Goal: Entertainment & Leisure: Browse casually

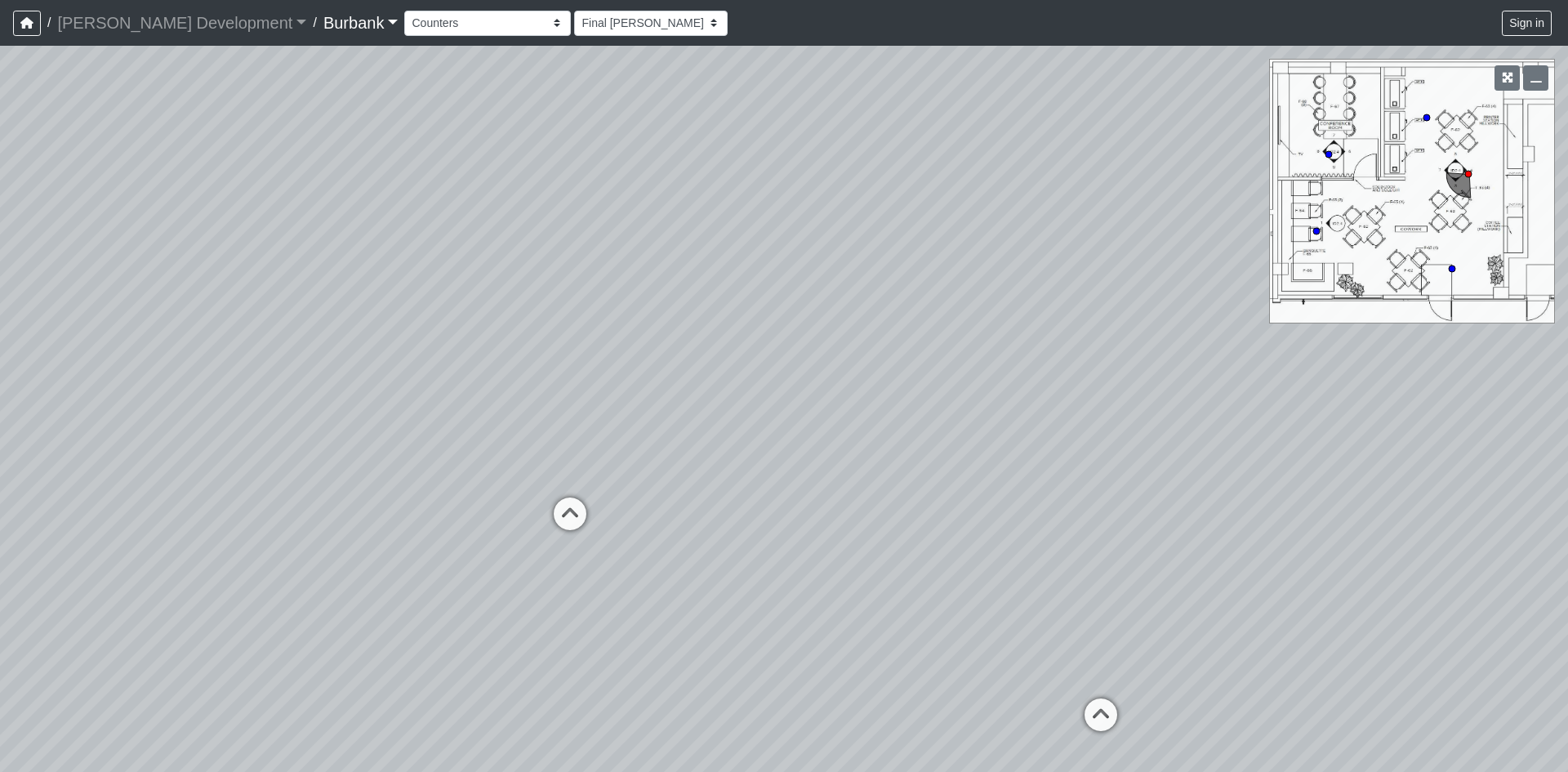
select select "47UsdNfEtyC8suFfzRDuWS"
click at [1567, 275] on html "/ [PERSON_NAME] Development [PERSON_NAME] Development Loading... / Burbank Burb…" at bounding box center [784, 386] width 1568 height 772
drag, startPoint x: 1160, startPoint y: 344, endPoint x: 821, endPoint y: 528, distance: 385.7
click at [821, 528] on div "Loading... Long Counter Loading... Pivot Door Loading... Podcast Room 1 Loading…" at bounding box center [784, 408] width 1568 height 726
drag, startPoint x: 974, startPoint y: 526, endPoint x: 1153, endPoint y: 780, distance: 310.7
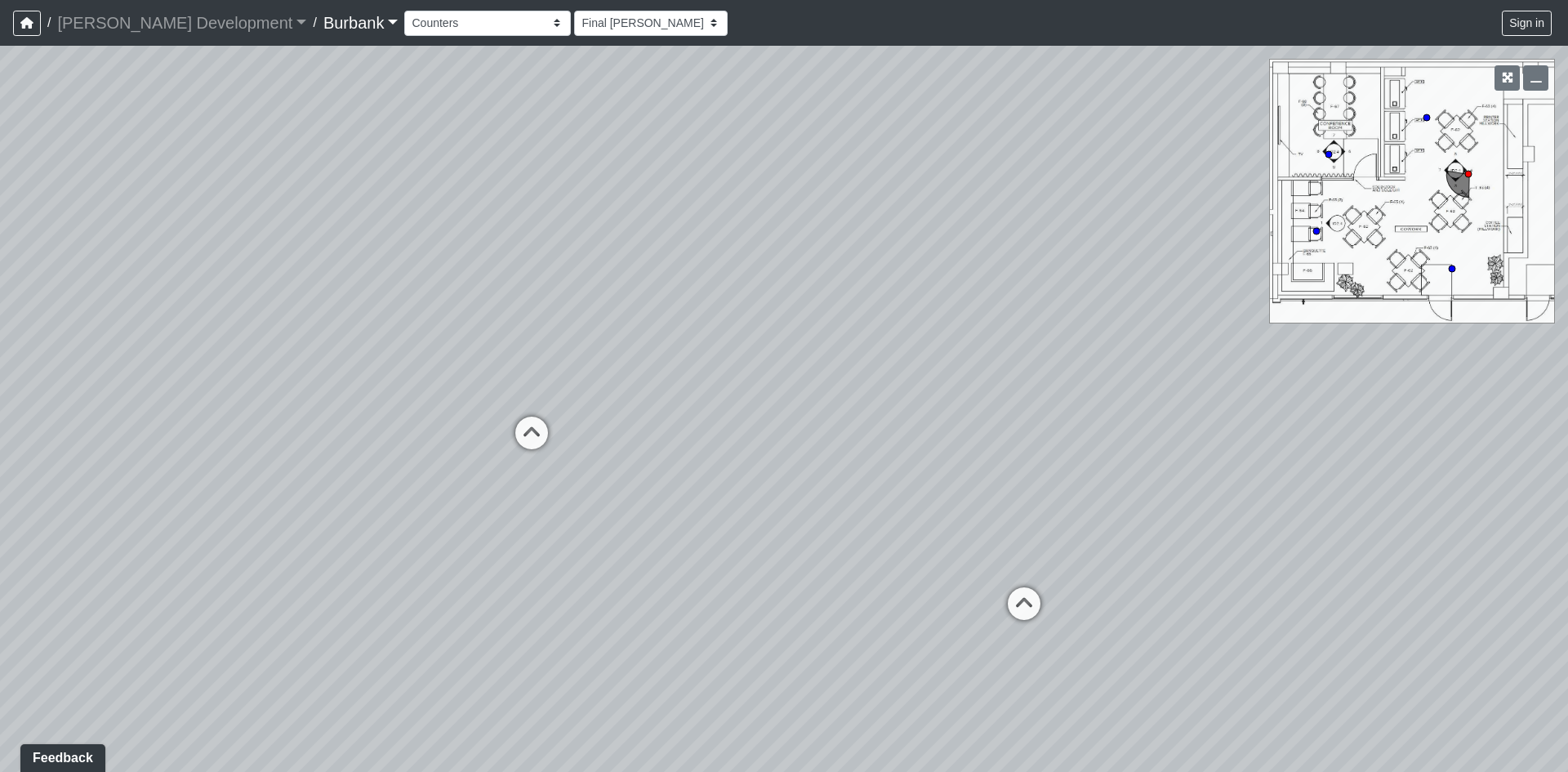
click at [1153, 771] on html "/ [PERSON_NAME] Development [PERSON_NAME] Development Loading... / Burbank Burb…" at bounding box center [784, 386] width 1568 height 772
drag, startPoint x: 880, startPoint y: 433, endPoint x: 1292, endPoint y: 468, distance: 413.5
click at [1292, 468] on div "Loading... Long Counter Loading... Pivot Door Loading... Podcast Room 1 Loading…" at bounding box center [784, 408] width 1568 height 726
drag, startPoint x: 736, startPoint y: 481, endPoint x: 1354, endPoint y: 465, distance: 618.2
click at [1341, 465] on div "Loading... Long Counter Loading... Pivot Door Loading... Podcast Room 1 Loading…" at bounding box center [784, 408] width 1568 height 726
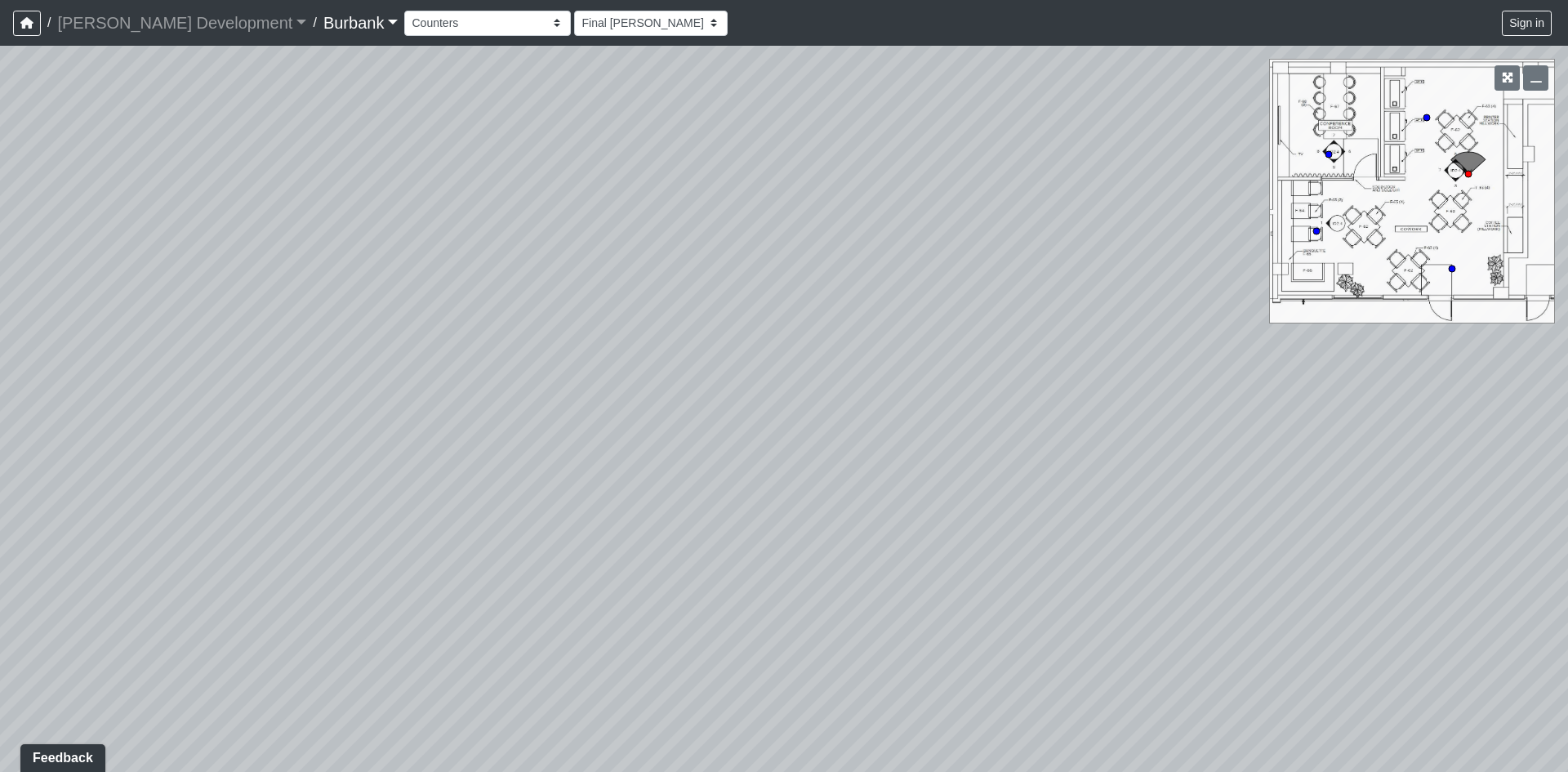
drag, startPoint x: 924, startPoint y: 488, endPoint x: 1035, endPoint y: 170, distance: 336.8
click at [1034, 170] on div "Loading... Long Counter Loading... Pivot Door Loading... Podcast Room 1 Loading…" at bounding box center [784, 408] width 1568 height 726
drag, startPoint x: 780, startPoint y: 444, endPoint x: 837, endPoint y: 364, distance: 98.2
click at [837, 364] on div "Loading... Long Counter Loading... Pivot Door Loading... Podcast Room 1 Loading…" at bounding box center [784, 408] width 1568 height 726
drag, startPoint x: 663, startPoint y: 368, endPoint x: 1116, endPoint y: 356, distance: 453.2
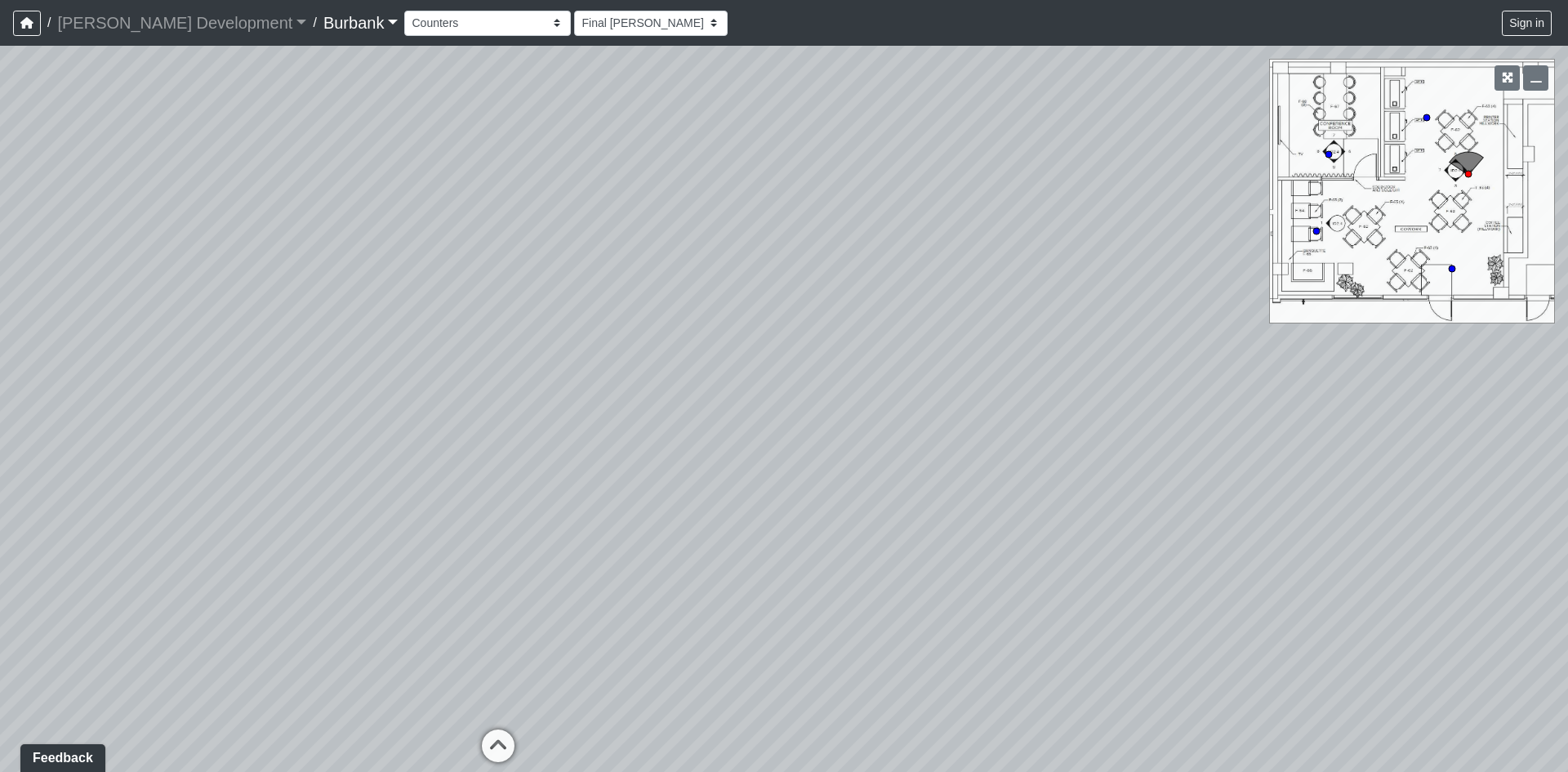
click at [1110, 353] on div "Loading... Long Counter Loading... Pivot Door Loading... Podcast Room 1 Loading…" at bounding box center [784, 408] width 1568 height 726
drag, startPoint x: 950, startPoint y: 396, endPoint x: 664, endPoint y: 312, distance: 298.1
click at [664, 312] on div "Loading... Long Counter Loading... Pivot Door Loading... Podcast Room 1 Loading…" at bounding box center [784, 408] width 1568 height 726
drag, startPoint x: 815, startPoint y: 366, endPoint x: 0, endPoint y: 410, distance: 816.2
click at [46, 398] on div "Loading... Long Counter Loading... Pivot Door Loading... Podcast Room 1 Loading…" at bounding box center [784, 408] width 1568 height 726
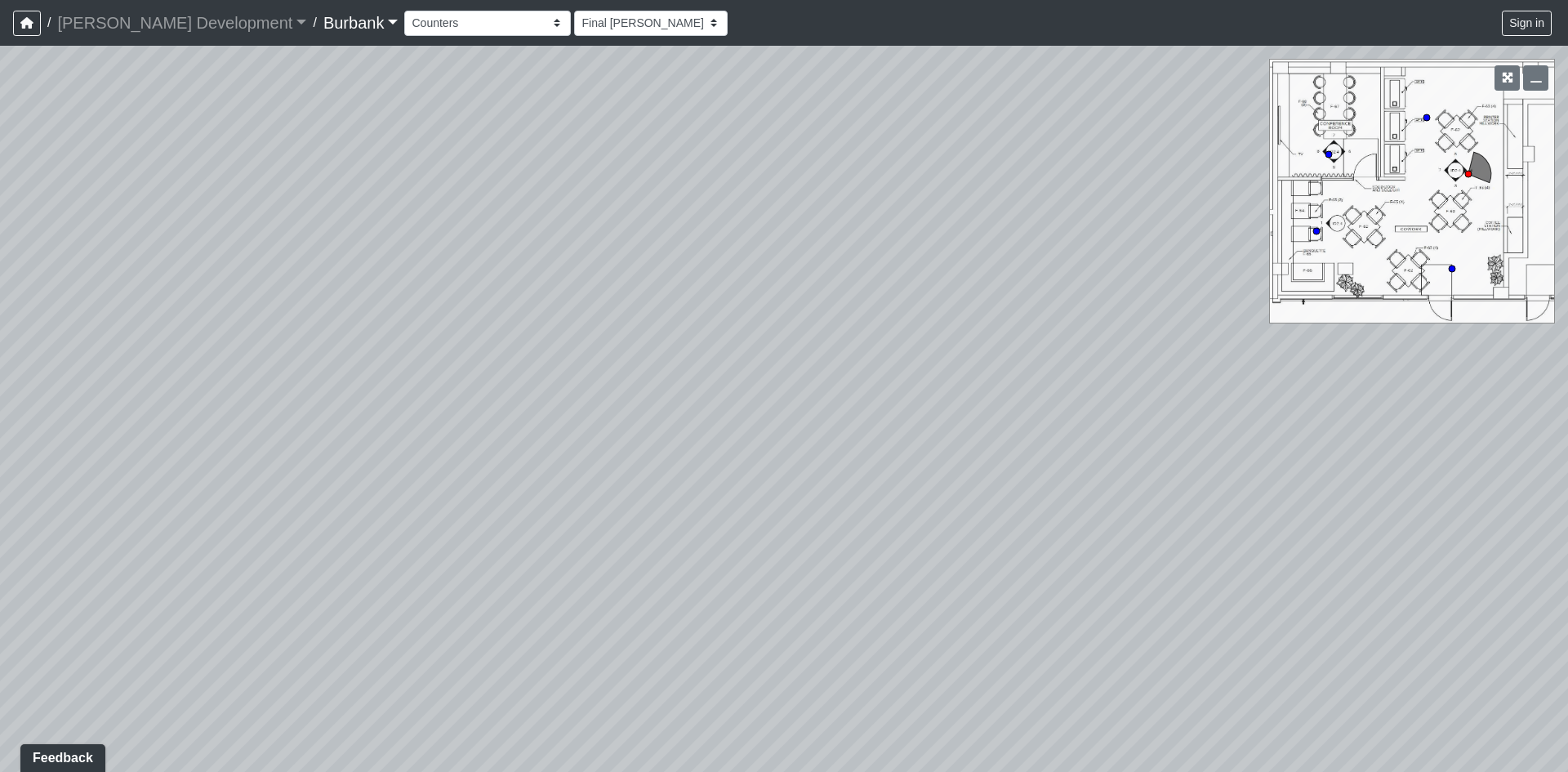
drag, startPoint x: 792, startPoint y: 320, endPoint x: 34, endPoint y: 396, distance: 761.8
click at [34, 396] on div "Loading... Long Counter Loading... Pivot Door Loading... Podcast Room 1 Loading…" at bounding box center [784, 408] width 1568 height 726
drag, startPoint x: 816, startPoint y: 448, endPoint x: 1151, endPoint y: 433, distance: 335.3
click at [1151, 433] on div "Loading... Long Counter Loading... Pivot Door Loading... Podcast Room 1 Loading…" at bounding box center [784, 408] width 1568 height 726
drag, startPoint x: 769, startPoint y: 384, endPoint x: 1204, endPoint y: 422, distance: 436.7
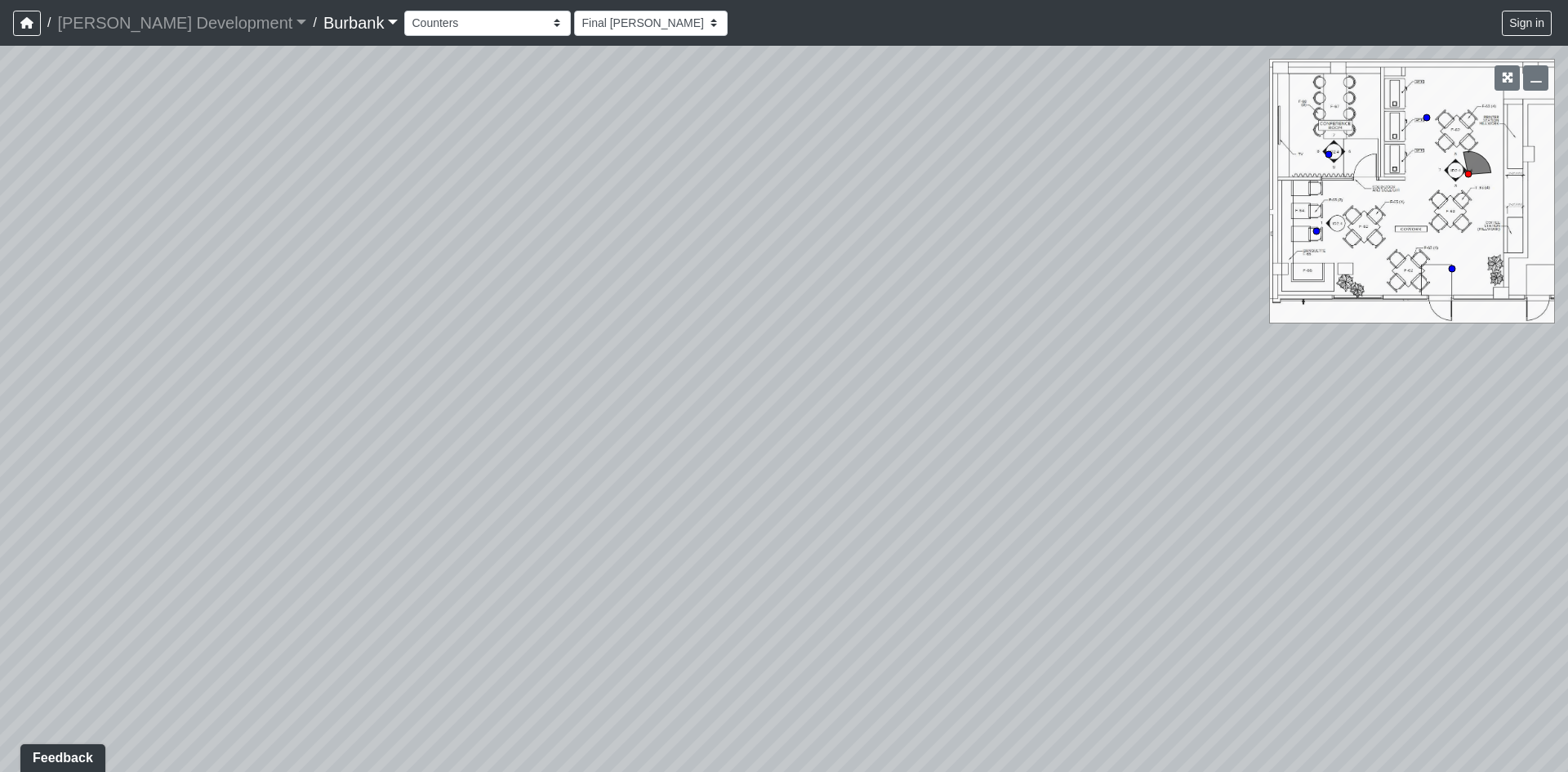
click at [1176, 417] on div "Loading... Long Counter Loading... Pivot Door Loading... Podcast Room 1 Loading…" at bounding box center [784, 408] width 1568 height 726
drag, startPoint x: 821, startPoint y: 421, endPoint x: 1245, endPoint y: 284, distance: 445.6
click at [1221, 284] on div "Loading... Long Counter Loading... Pivot Door Loading... Podcast Room 1 Loading…" at bounding box center [784, 408] width 1568 height 726
drag, startPoint x: 982, startPoint y: 325, endPoint x: 1567, endPoint y: 317, distance: 585.1
click at [1557, 334] on div "Loading... Long Counter Loading... Pivot Door Loading... Podcast Room 1 Loading…" at bounding box center [784, 408] width 1568 height 726
